Goal: Find specific page/section: Find specific page/section

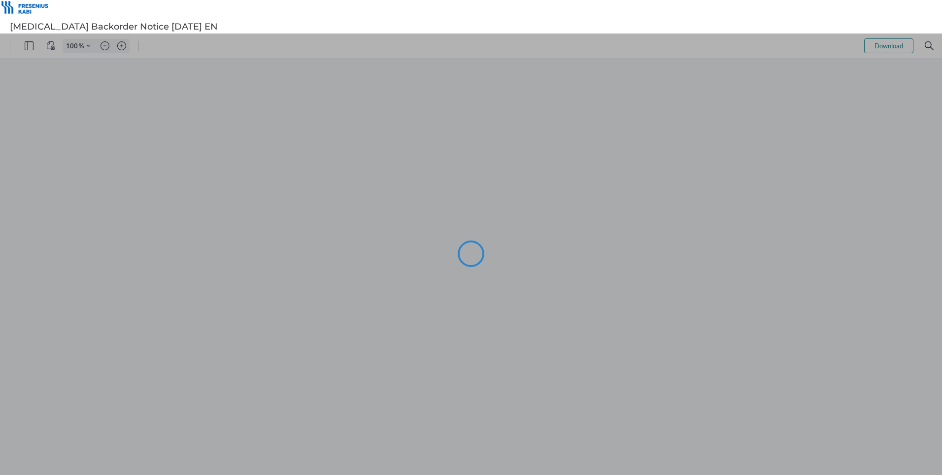
type input "106"
type input "104"
